Goal: Task Accomplishment & Management: Complete application form

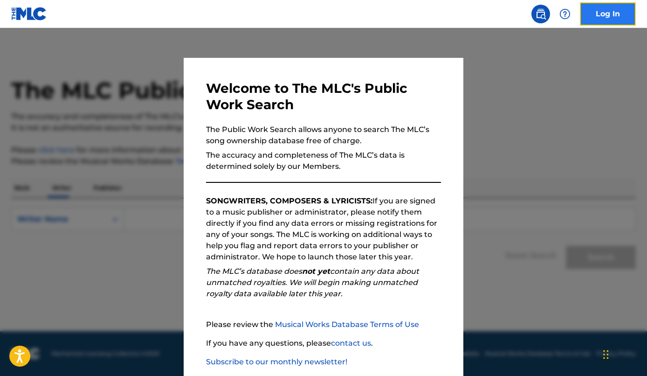
click at [610, 14] on link "Log In" at bounding box center [608, 13] width 56 height 23
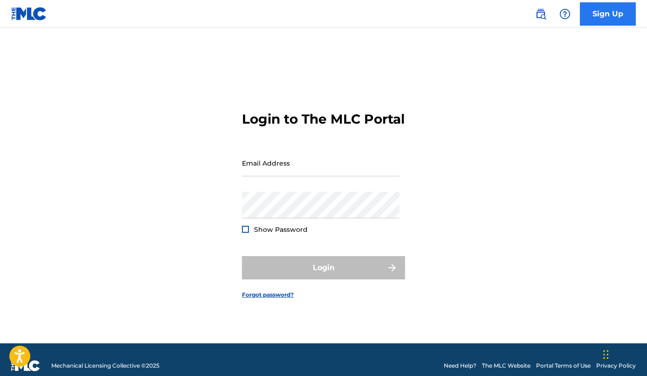
type input "[EMAIL_ADDRESS][DOMAIN_NAME]"
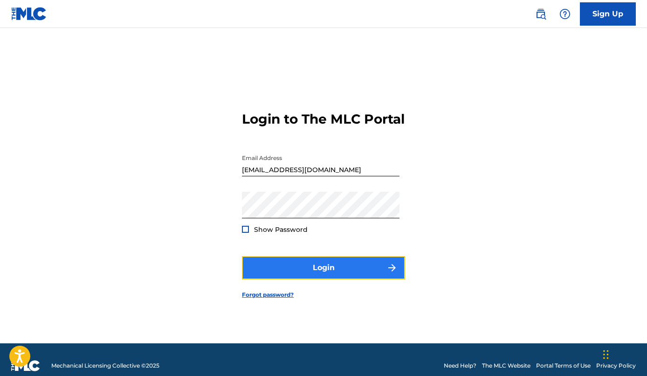
click at [352, 275] on button "Login" at bounding box center [323, 267] width 163 height 23
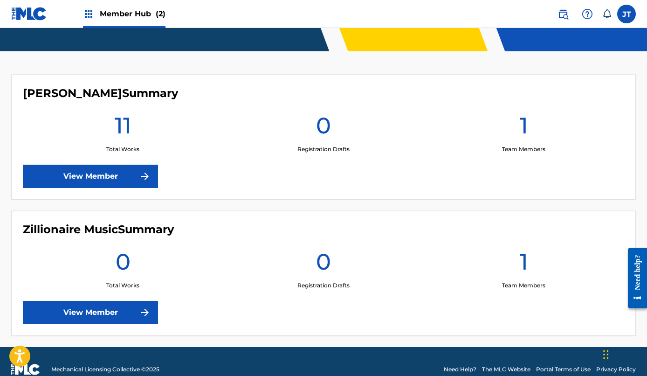
scroll to position [221, 0]
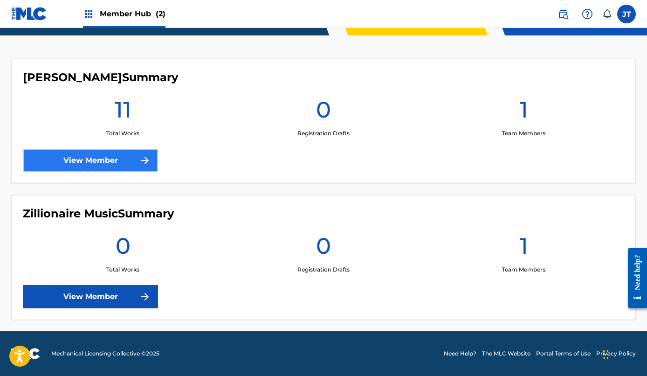
click at [117, 166] on link "View Member" at bounding box center [90, 160] width 135 height 23
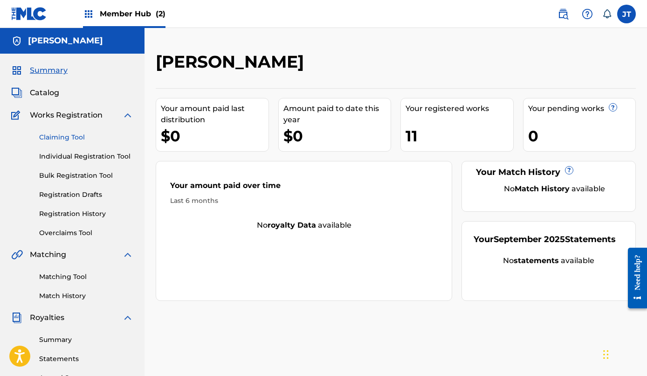
click at [71, 137] on link "Claiming Tool" at bounding box center [86, 137] width 94 height 10
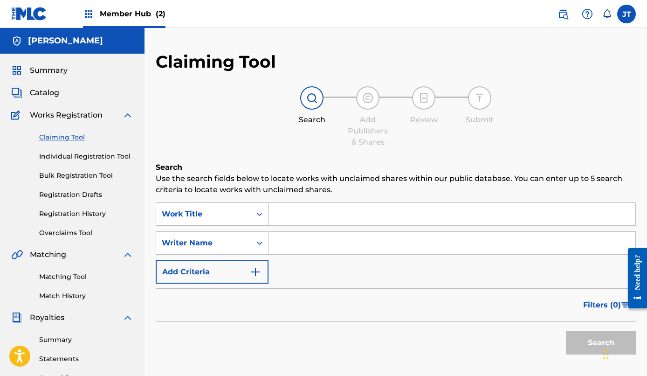
click at [261, 214] on icon "Search Form" at bounding box center [260, 214] width 6 height 3
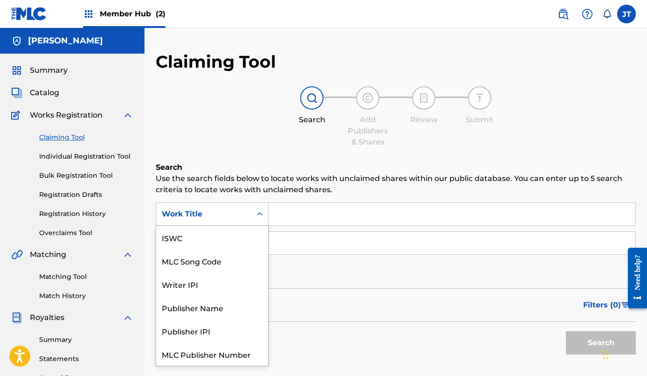
scroll to position [23, 0]
click at [290, 213] on input "Search Form" at bounding box center [451, 214] width 367 height 22
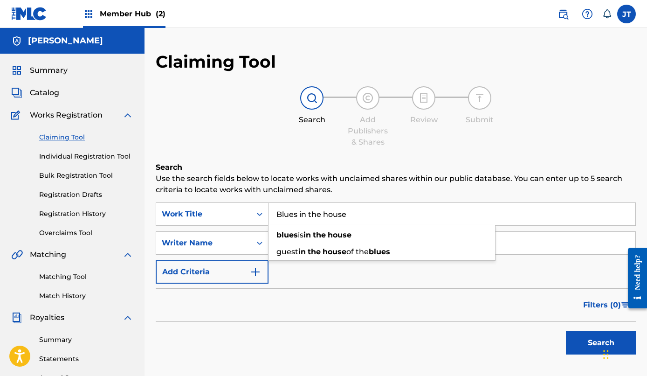
type input "Blues in the house"
click at [566, 331] on button "Search" at bounding box center [601, 342] width 70 height 23
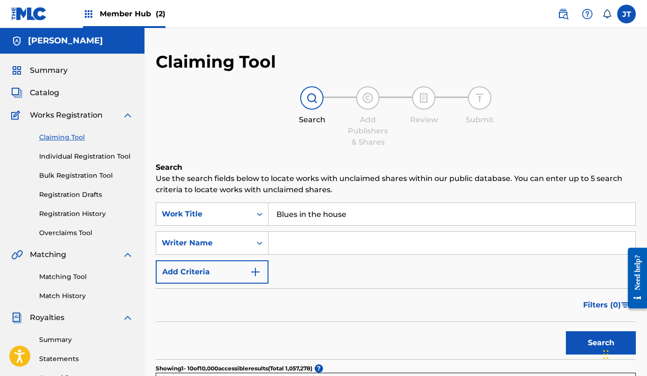
click at [313, 243] on input "Search Form" at bounding box center [451, 243] width 367 height 22
type input "[PERSON_NAME]"
click at [580, 342] on button "Search" at bounding box center [601, 342] width 70 height 23
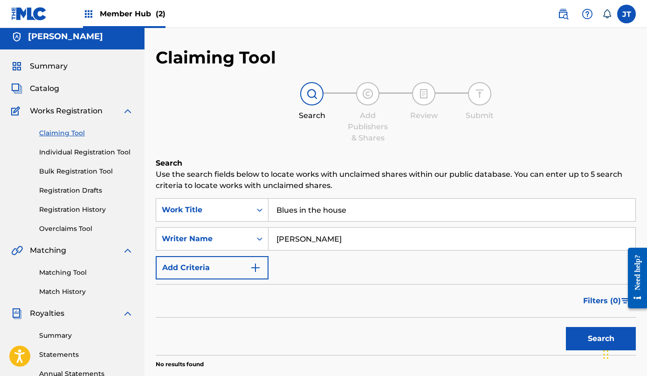
scroll to position [0, 0]
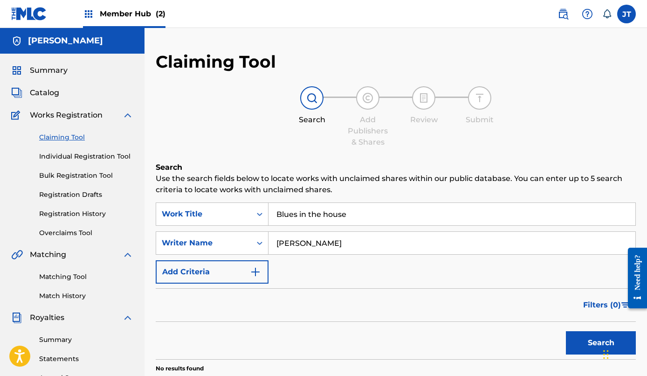
click at [361, 219] on input "Blues in the house" at bounding box center [451, 214] width 367 height 22
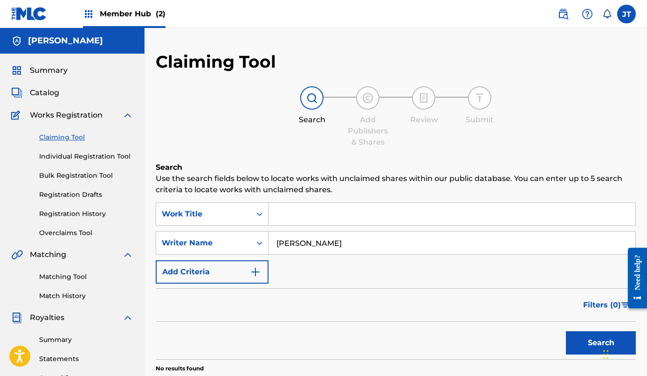
scroll to position [6, 0]
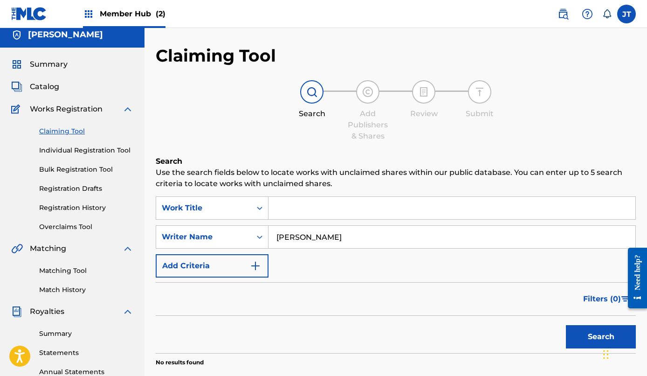
click at [354, 237] on input "[PERSON_NAME]" at bounding box center [451, 237] width 367 height 22
click at [591, 335] on button "Search" at bounding box center [601, 336] width 70 height 23
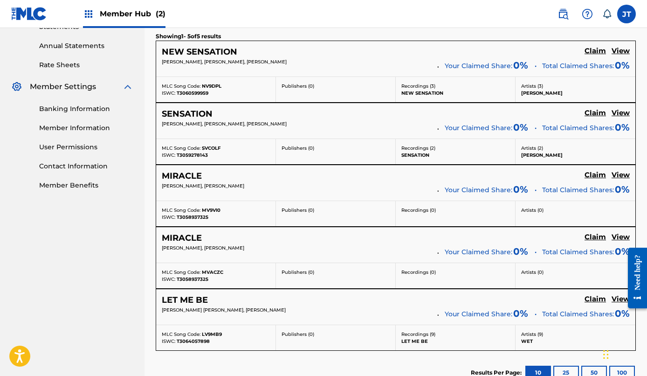
scroll to position [326, 0]
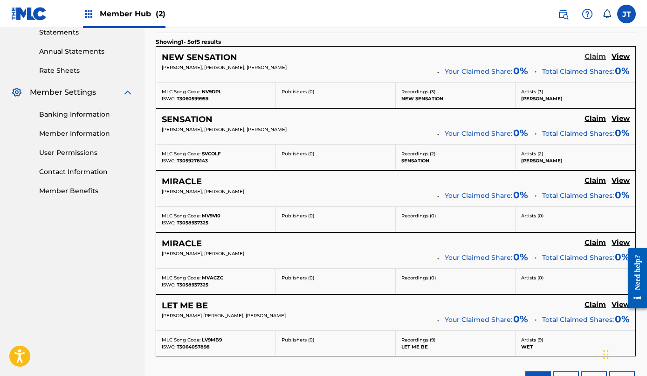
click at [595, 57] on h5 "Claim" at bounding box center [595, 56] width 21 height 9
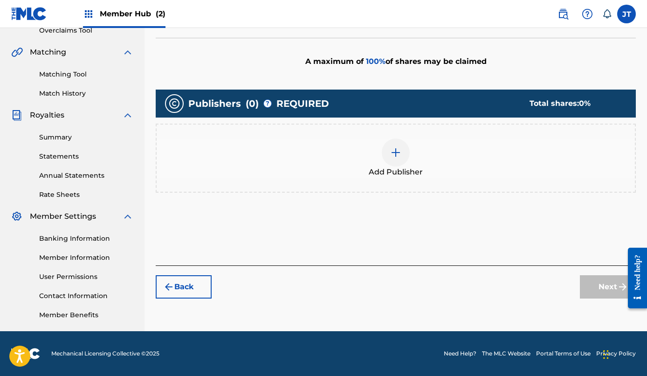
click at [399, 153] on img at bounding box center [395, 152] width 11 height 11
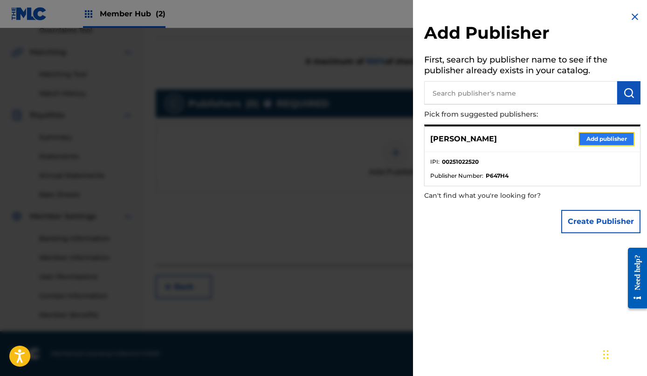
click at [601, 136] on button "Add publisher" at bounding box center [606, 139] width 56 height 14
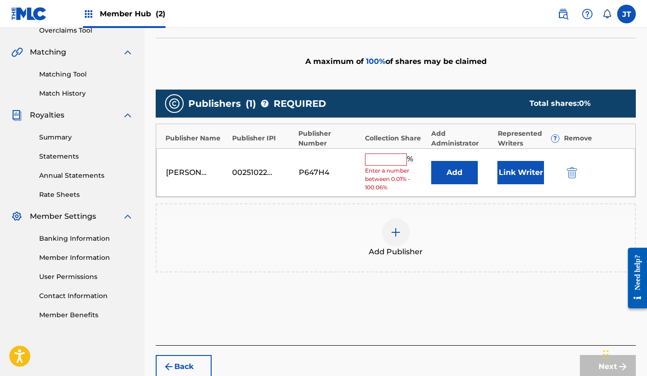
click at [394, 158] on input "text" at bounding box center [386, 159] width 42 height 12
type input "33"
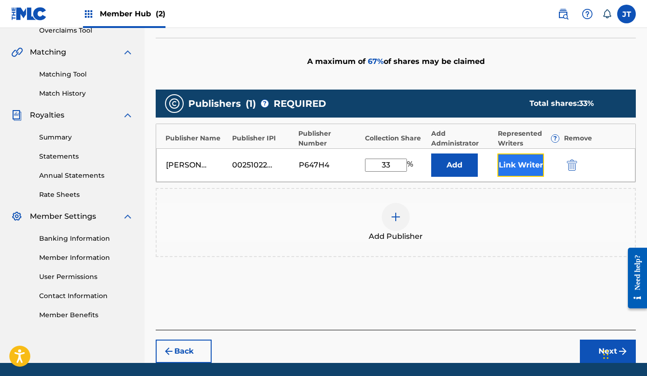
click at [524, 164] on button "Link Writer" at bounding box center [520, 164] width 47 height 23
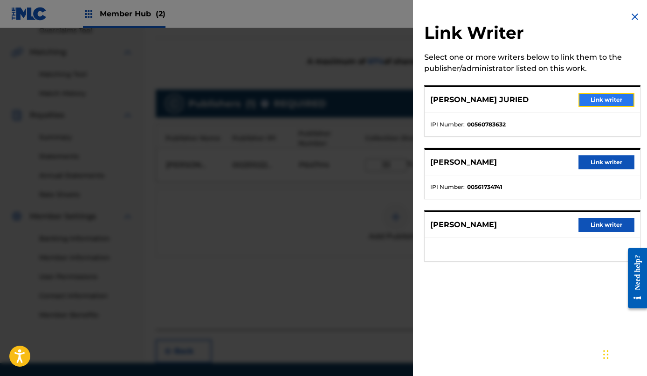
click at [601, 101] on button "Link writer" at bounding box center [606, 100] width 56 height 14
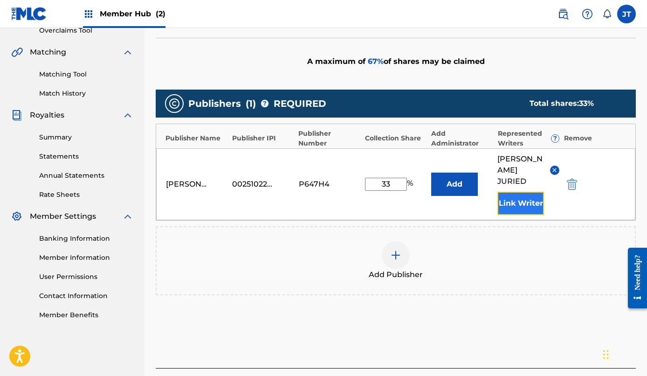
click at [528, 198] on button "Link Writer" at bounding box center [520, 203] width 47 height 23
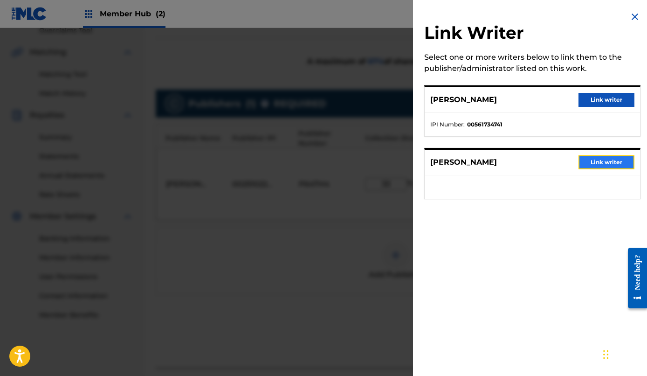
click at [614, 156] on button "Link writer" at bounding box center [606, 162] width 56 height 14
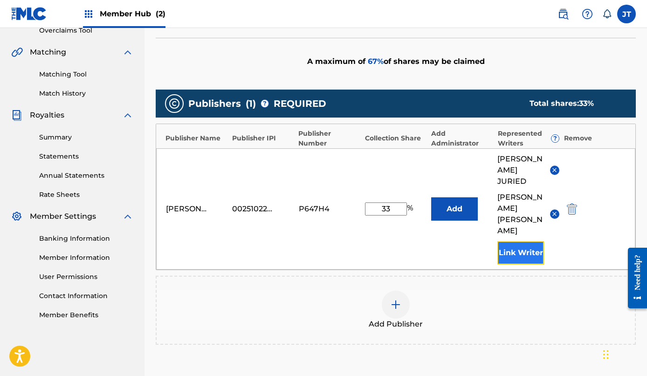
click at [530, 241] on button "Link Writer" at bounding box center [520, 252] width 47 height 23
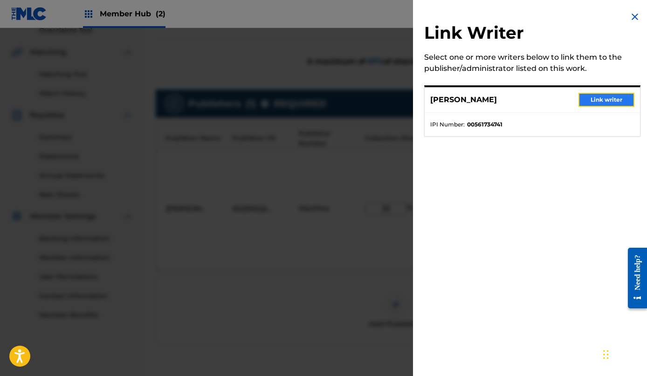
click at [603, 96] on button "Link writer" at bounding box center [606, 100] width 56 height 14
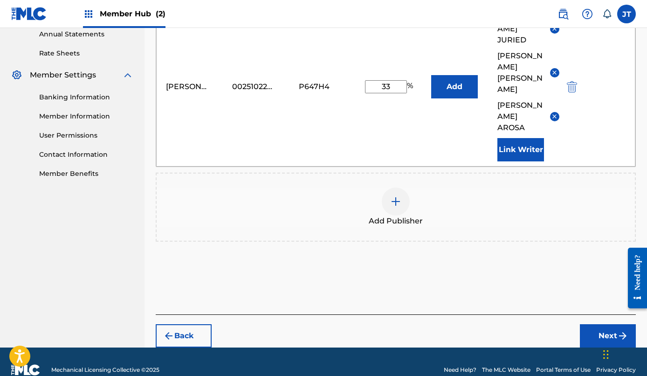
scroll to position [349, 0]
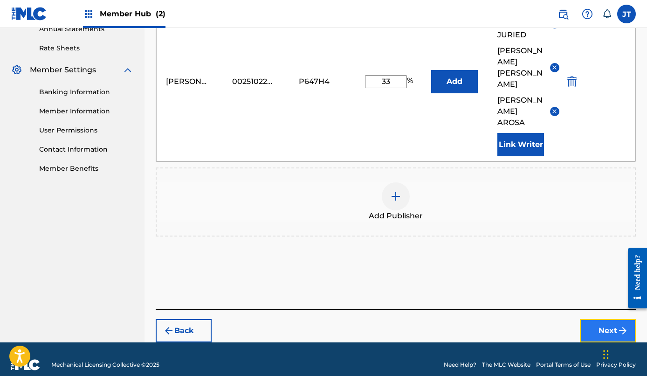
click at [605, 319] on button "Next" at bounding box center [608, 330] width 56 height 23
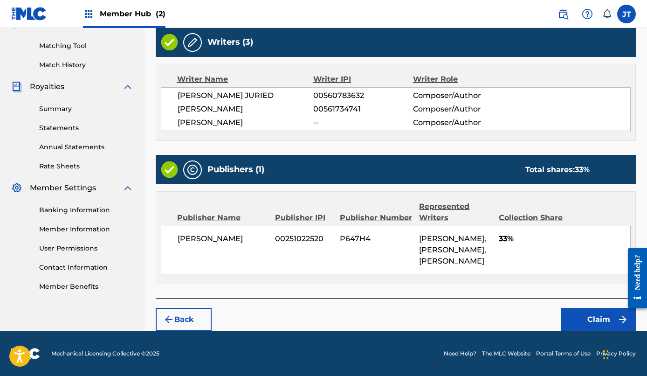
scroll to position [252, 0]
click at [600, 323] on button "Claim" at bounding box center [598, 319] width 75 height 23
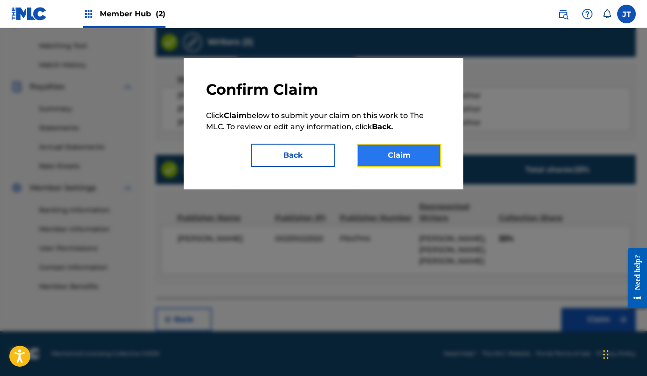
click at [423, 153] on button "Claim" at bounding box center [399, 155] width 84 height 23
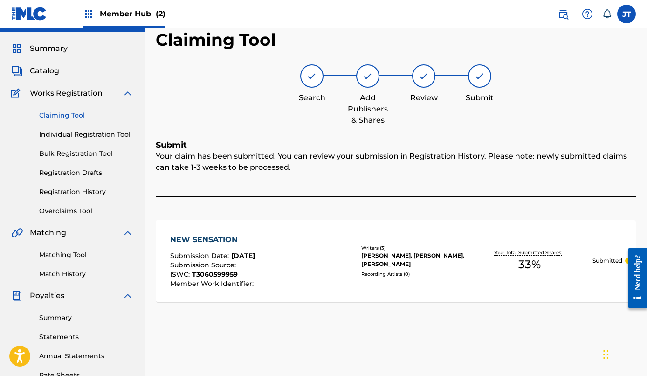
scroll to position [0, 0]
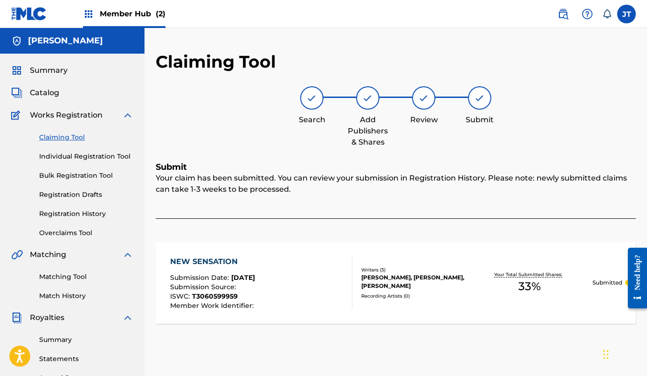
click at [64, 138] on link "Claiming Tool" at bounding box center [86, 137] width 94 height 10
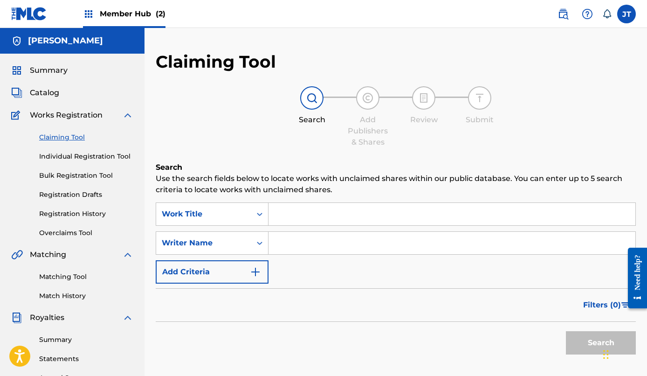
click at [301, 244] on input "Search Form" at bounding box center [451, 243] width 367 height 22
type input "[PERSON_NAME]"
click at [585, 340] on button "Search" at bounding box center [601, 342] width 70 height 23
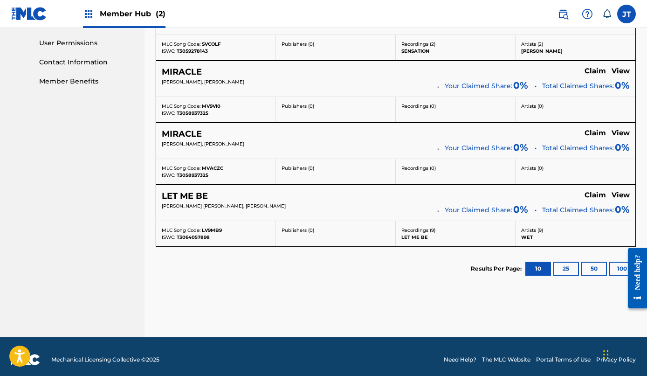
scroll to position [442, 0]
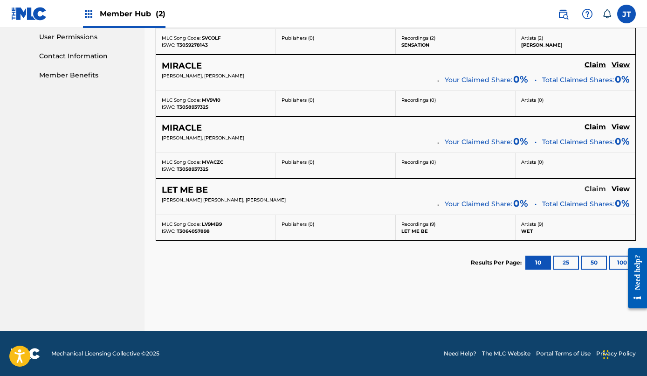
click at [596, 191] on h5 "Claim" at bounding box center [595, 189] width 21 height 9
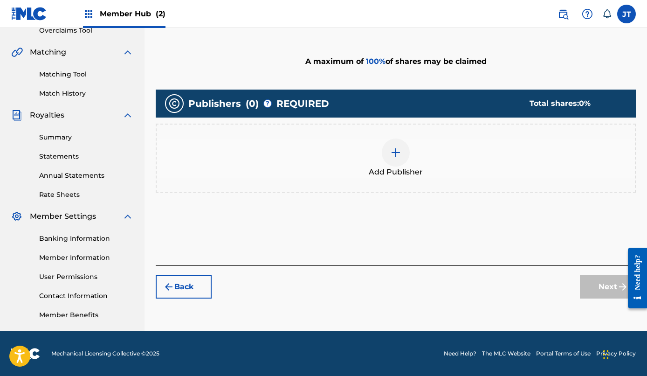
scroll to position [202, 0]
click at [394, 155] on img at bounding box center [395, 152] width 11 height 11
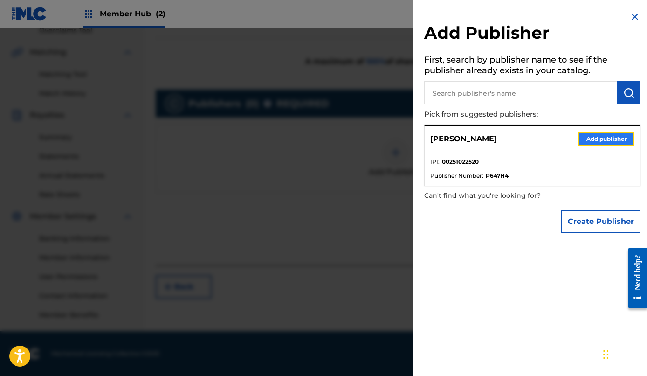
click at [605, 138] on button "Add publisher" at bounding box center [606, 139] width 56 height 14
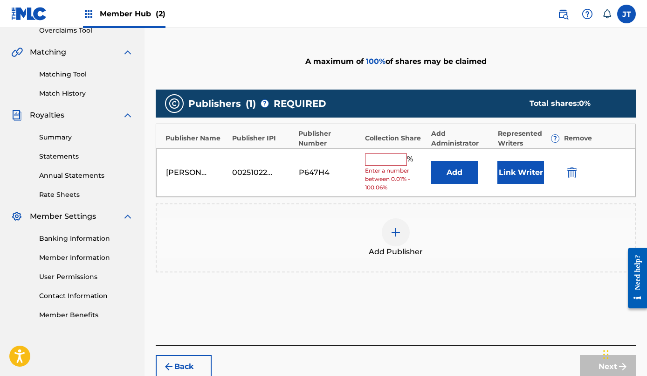
click at [390, 160] on input "text" at bounding box center [386, 159] width 42 height 12
type input "50"
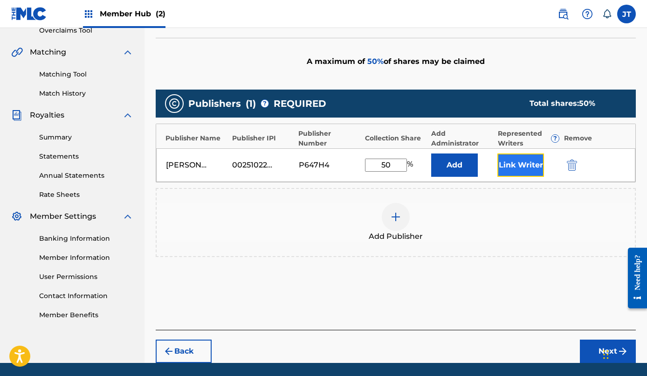
click at [523, 164] on button "Link Writer" at bounding box center [520, 164] width 47 height 23
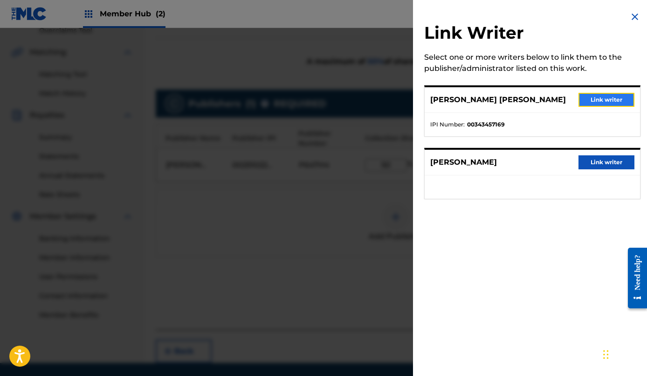
click at [601, 100] on button "Link writer" at bounding box center [606, 100] width 56 height 14
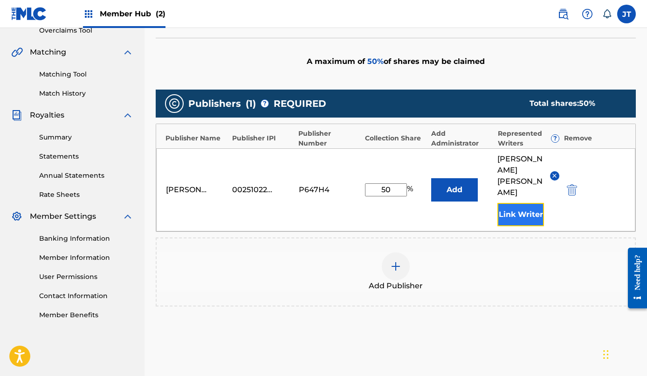
click at [522, 206] on button "Link Writer" at bounding box center [520, 214] width 47 height 23
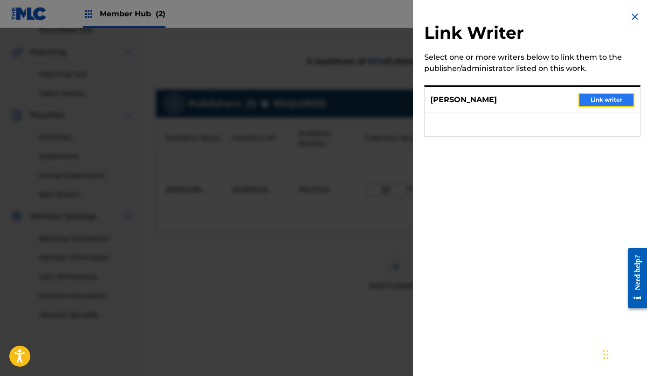
click at [612, 100] on button "Link writer" at bounding box center [606, 100] width 56 height 14
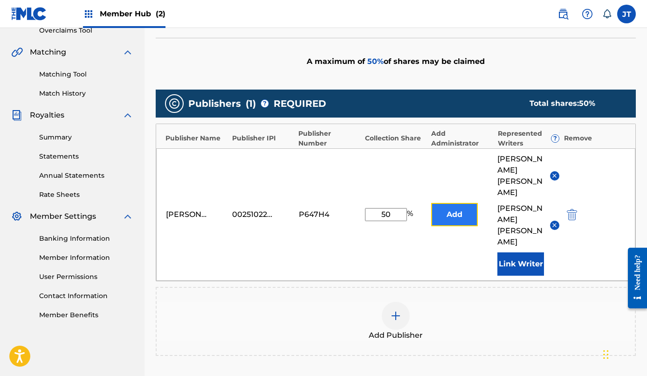
click at [461, 203] on button "Add" at bounding box center [454, 214] width 47 height 23
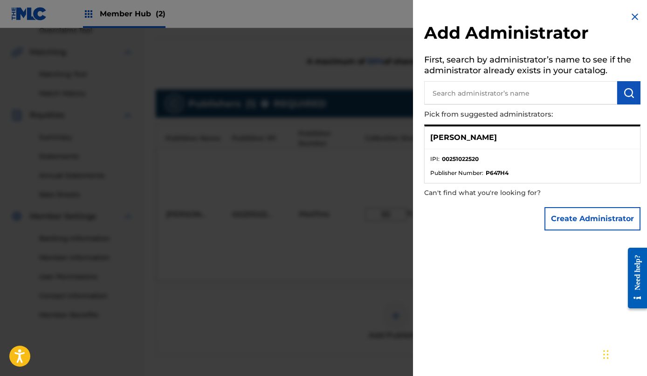
click at [632, 18] on img at bounding box center [634, 16] width 11 height 11
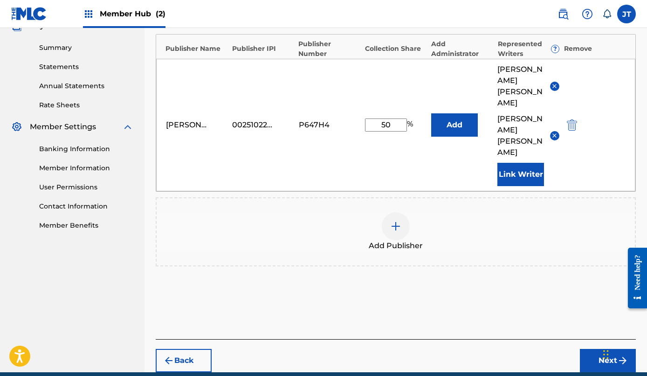
scroll to position [310, 0]
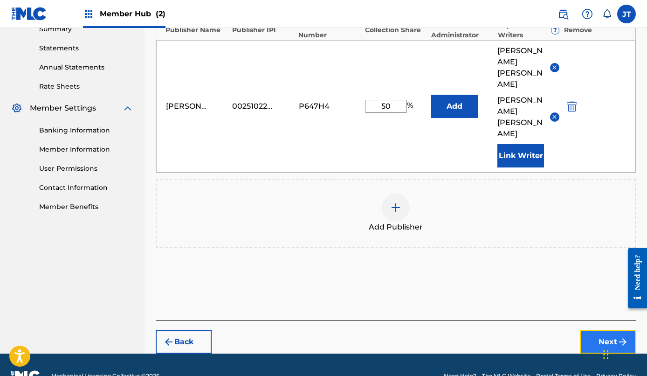
click at [617, 336] on img "submit" at bounding box center [622, 341] width 11 height 11
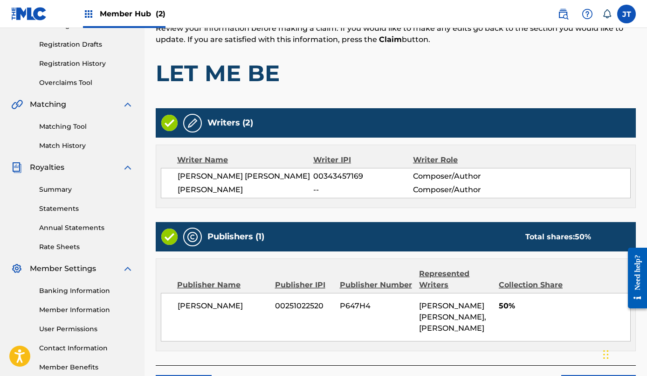
scroll to position [216, 0]
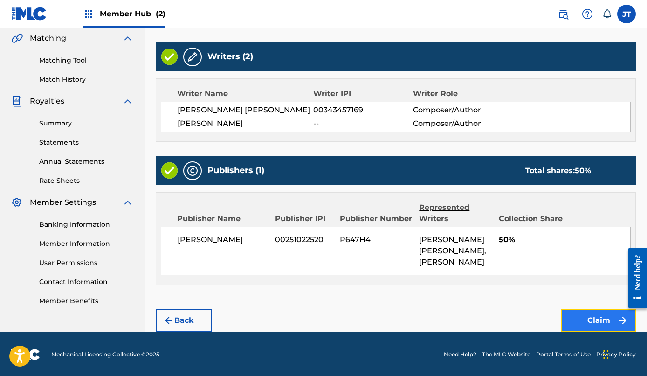
click at [608, 319] on button "Claim" at bounding box center [598, 320] width 75 height 23
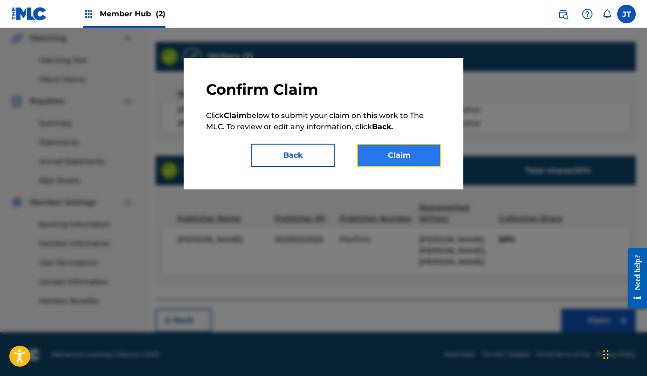
click at [421, 162] on button "Claim" at bounding box center [399, 155] width 84 height 23
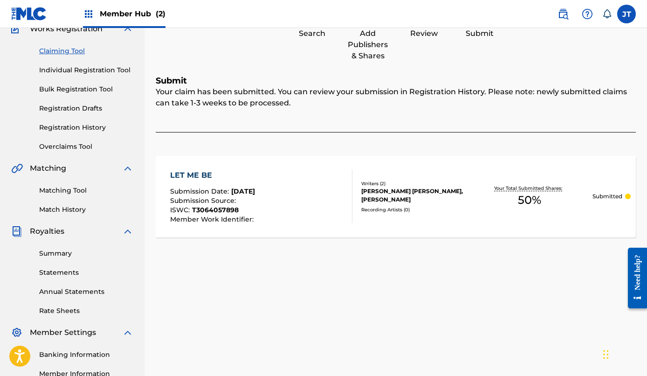
scroll to position [0, 0]
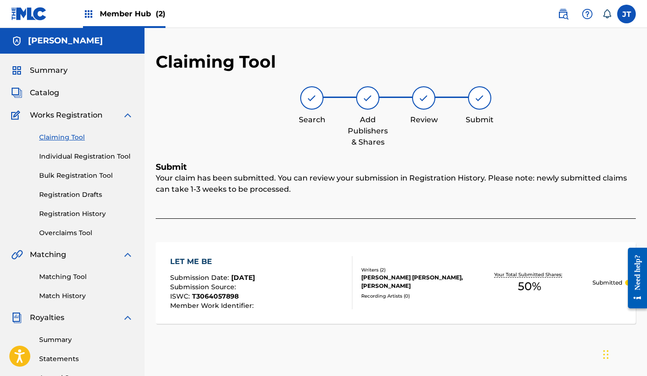
click at [68, 140] on link "Claiming Tool" at bounding box center [86, 137] width 94 height 10
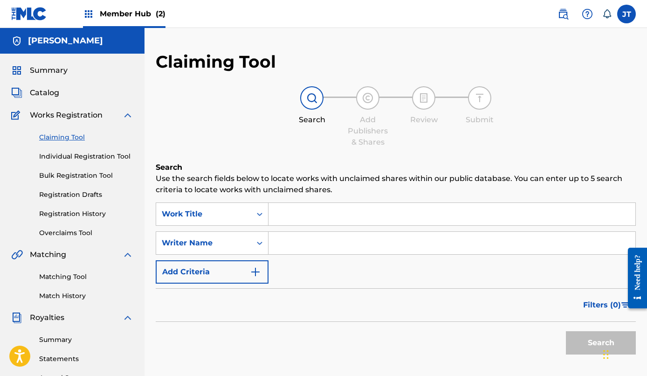
click at [303, 237] on input "Search Form" at bounding box center [451, 243] width 367 height 22
type input "[PERSON_NAME]"
click at [585, 346] on button "Search" at bounding box center [601, 342] width 70 height 23
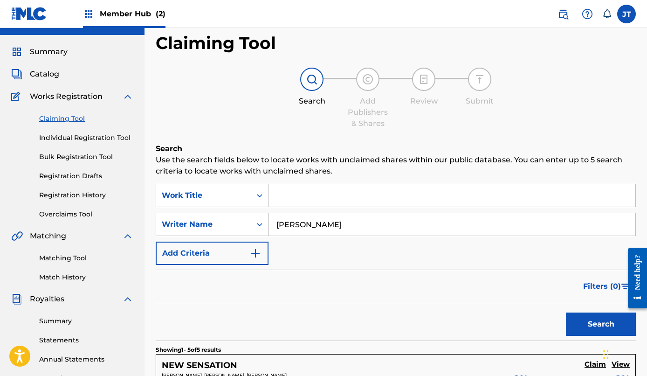
click at [259, 236] on div "Writer Name" at bounding box center [212, 224] width 113 height 23
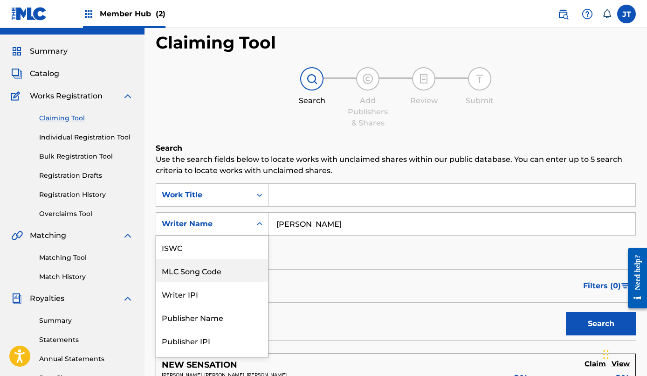
scroll to position [23, 0]
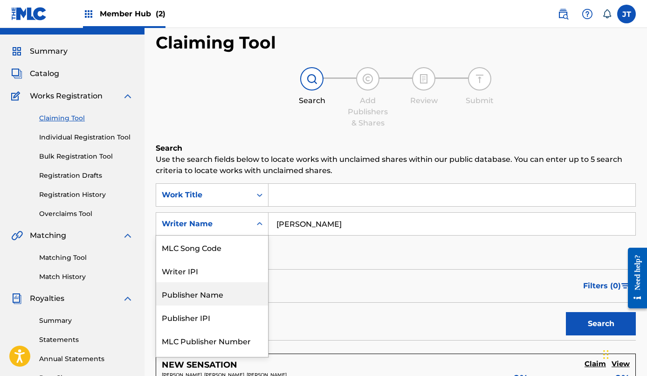
click at [236, 293] on div "Publisher Name" at bounding box center [212, 293] width 112 height 23
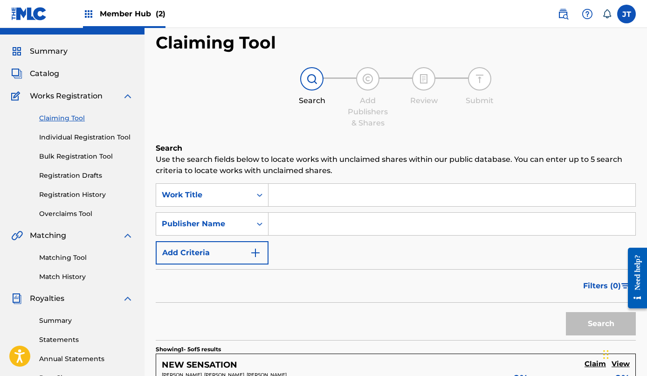
click at [330, 227] on input "Search Form" at bounding box center [451, 224] width 367 height 22
type input "Zillionaire Music"
click at [594, 323] on button "Search" at bounding box center [601, 323] width 70 height 23
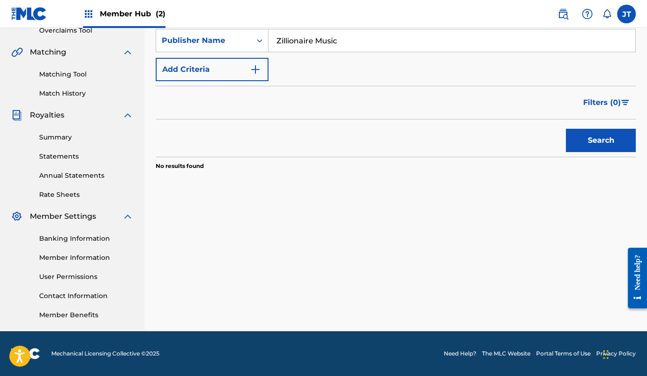
scroll to position [0, 0]
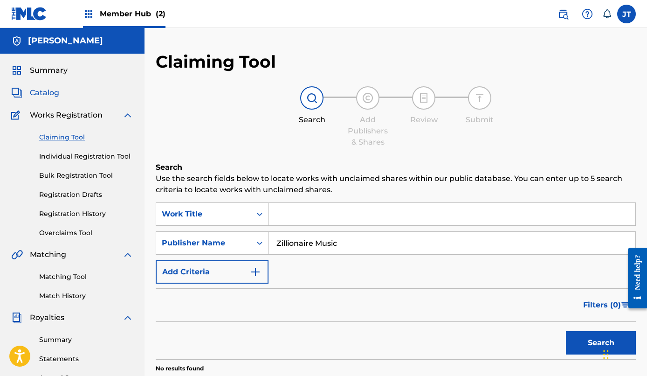
click at [52, 95] on span "Catalog" at bounding box center [44, 92] width 29 height 11
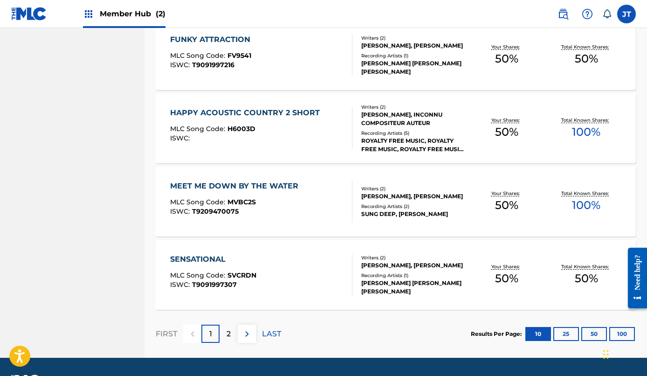
scroll to position [691, 0]
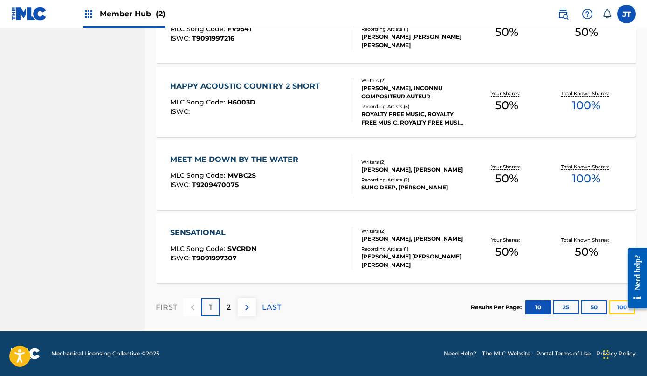
click at [617, 309] on button "100" at bounding box center [622, 307] width 26 height 14
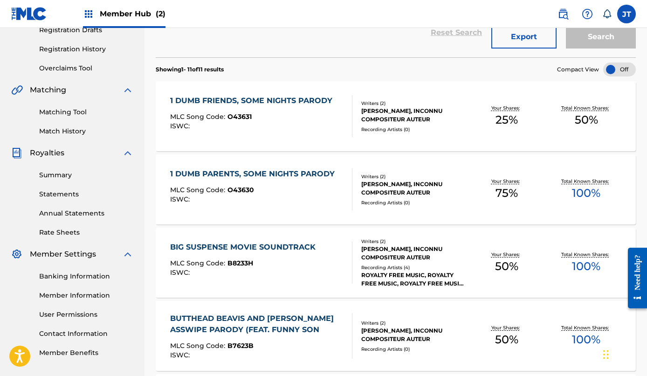
scroll to position [155, 0]
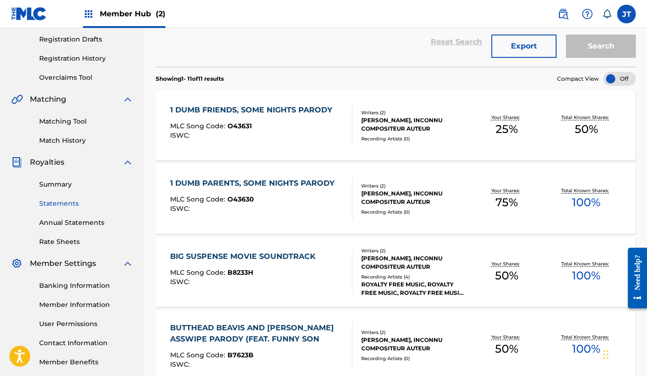
click at [63, 206] on link "Statements" at bounding box center [86, 204] width 94 height 10
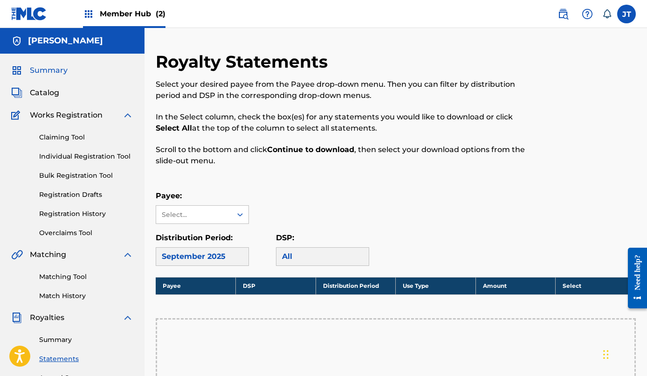
click at [57, 71] on span "Summary" at bounding box center [49, 70] width 38 height 11
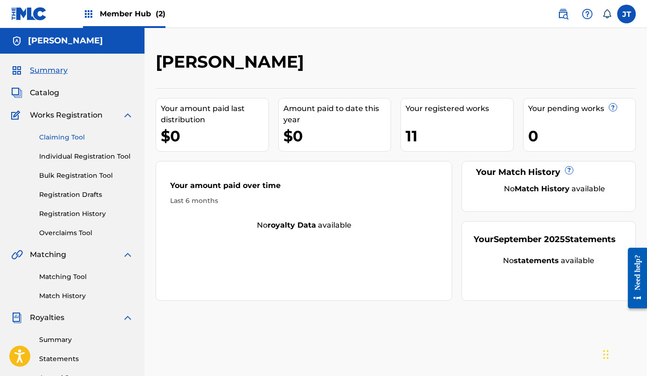
click at [60, 141] on link "Claiming Tool" at bounding box center [86, 137] width 94 height 10
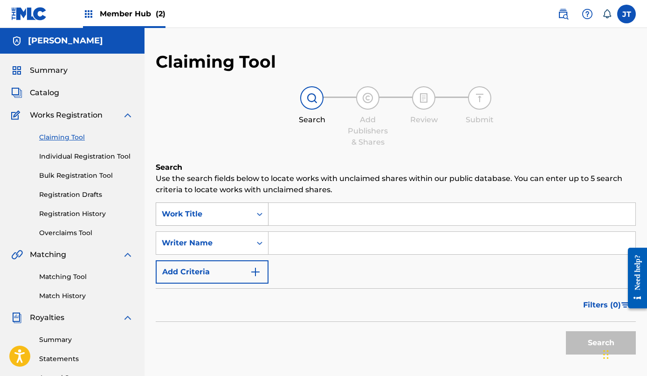
click at [260, 211] on icon "Search Form" at bounding box center [259, 213] width 9 height 9
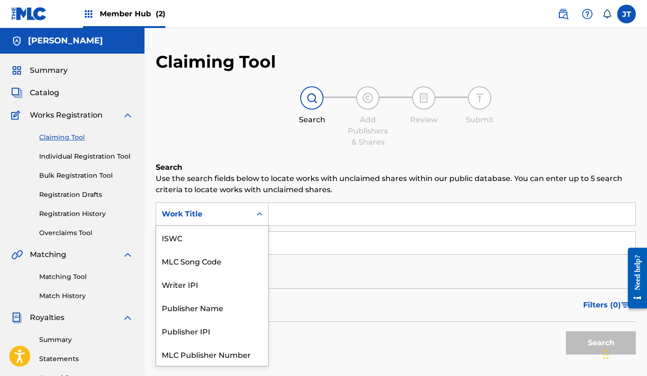
scroll to position [23, 0]
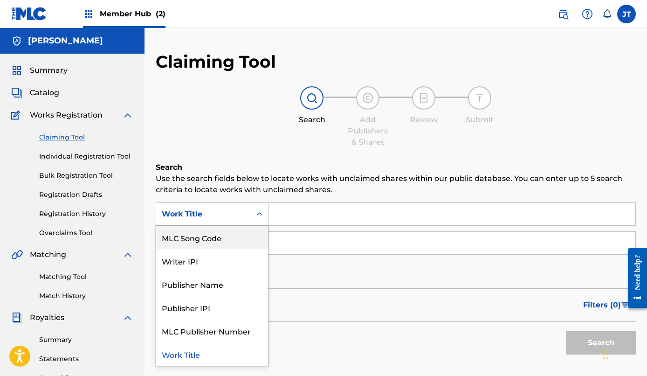
click at [259, 136] on div "Search Add Publishers & Shares Review Submit" at bounding box center [396, 117] width 480 height 62
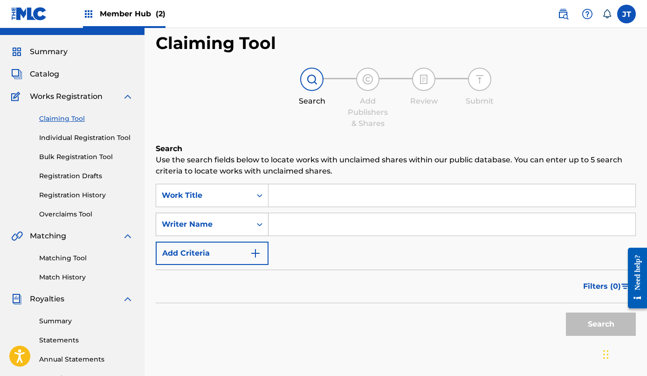
click at [262, 236] on div "Writer Name" at bounding box center [212, 224] width 113 height 23
click at [244, 129] on div "Claiming Tool Search Add Publishers & Shares Review Submit Search Use the searc…" at bounding box center [396, 209] width 480 height 354
click at [564, 16] on img at bounding box center [562, 13] width 11 height 11
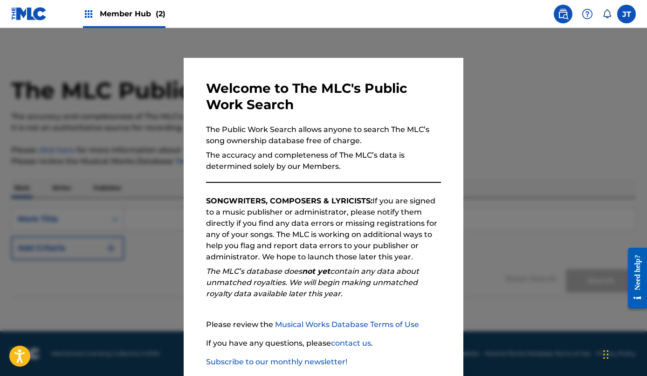
click at [487, 83] on div at bounding box center [323, 216] width 647 height 376
